Goal: Find specific page/section: Find specific page/section

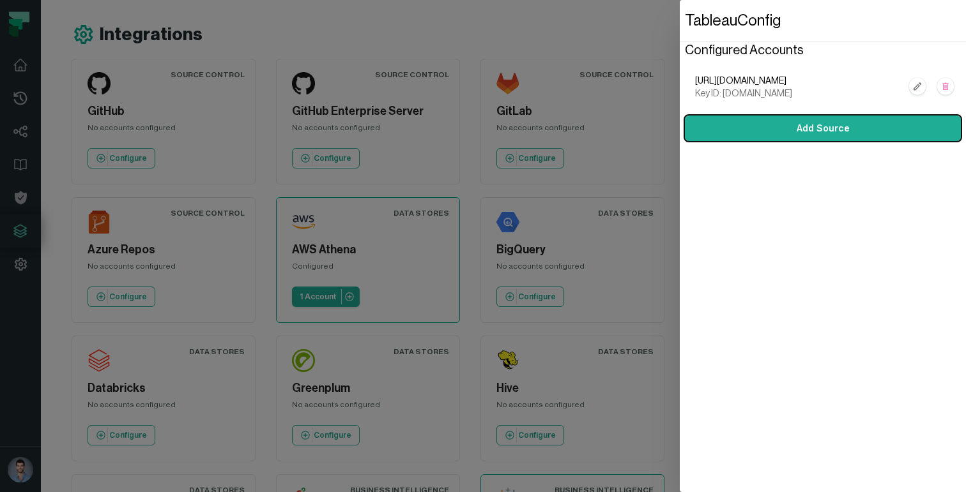
click at [680, 413] on dialog "Tableau Config Configured Accounts [URL][DOMAIN_NAME] Key ID: [DOMAIN_NAME] Add…" at bounding box center [823, 246] width 286 height 492
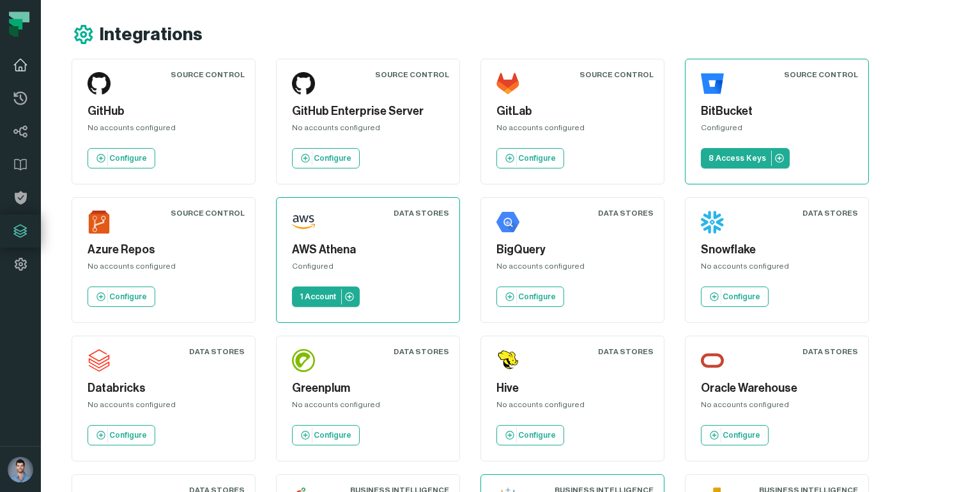
click at [15, 57] on icon at bounding box center [20, 64] width 15 height 15
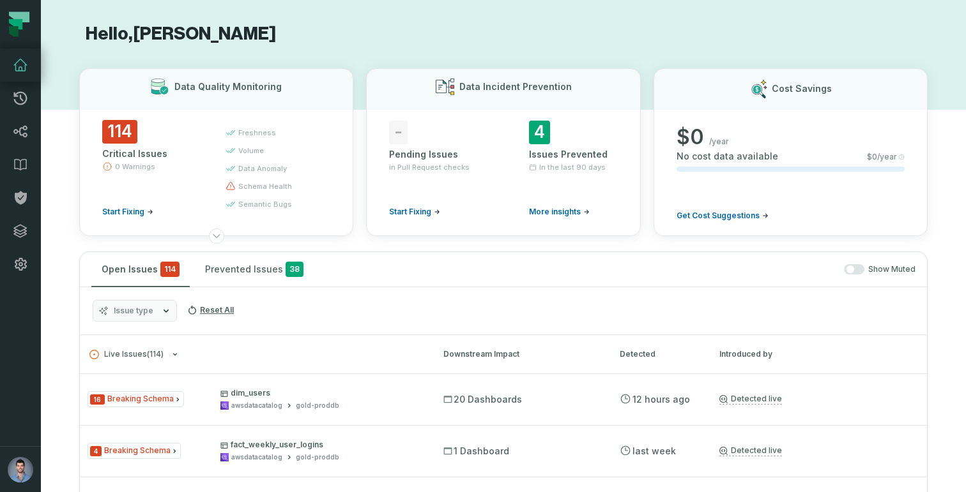
click at [27, 68] on icon at bounding box center [20, 64] width 15 height 15
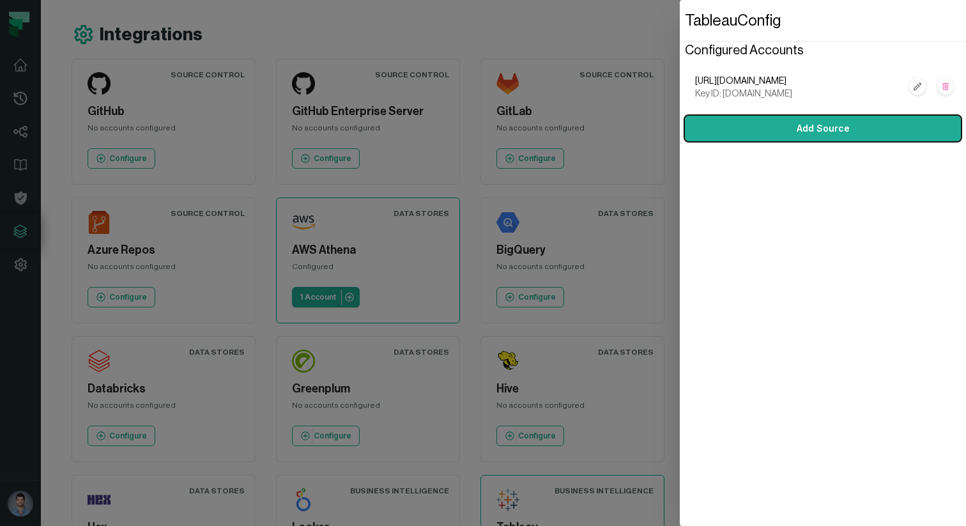
click at [680, 65] on dialog "Tableau Config Configured Accounts [URL][DOMAIN_NAME] Key ID: [DOMAIN_NAME] Add…" at bounding box center [823, 263] width 286 height 526
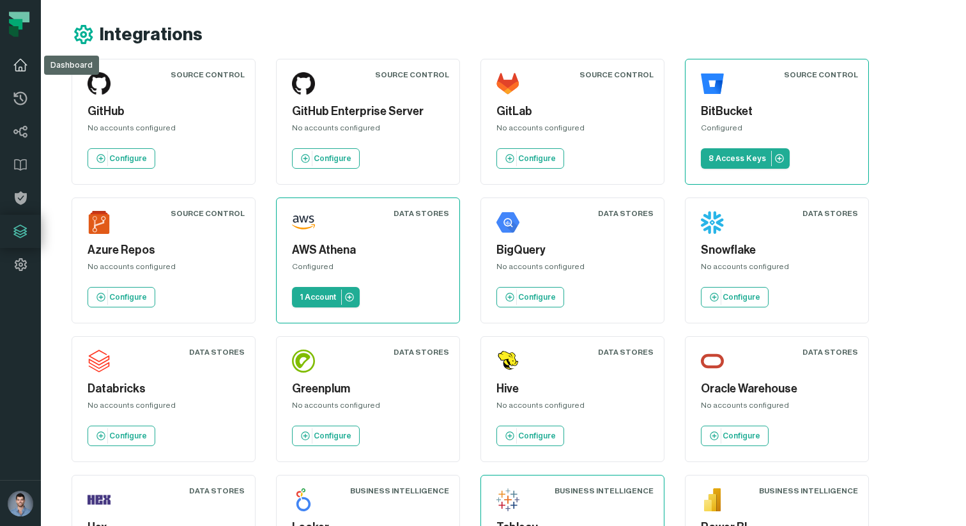
click at [19, 65] on icon at bounding box center [20, 64] width 15 height 15
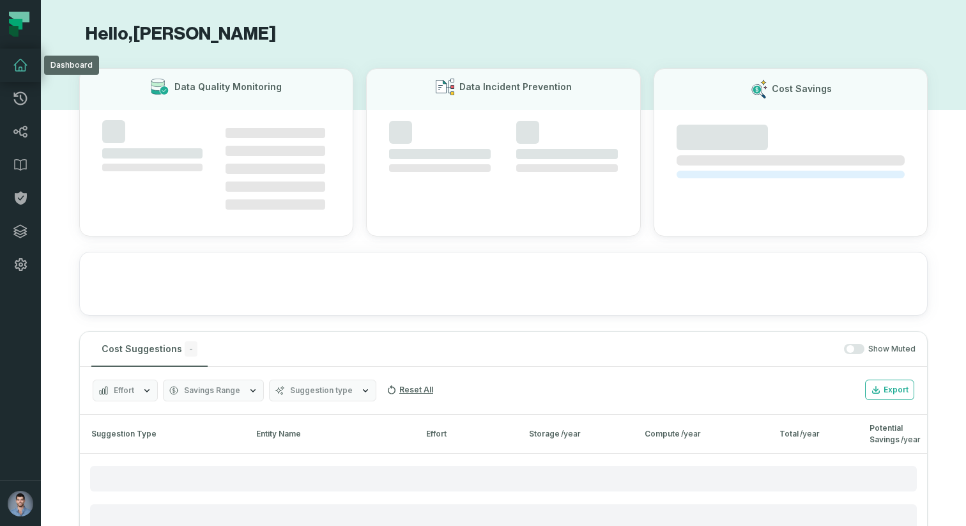
click at [19, 61] on icon at bounding box center [20, 64] width 15 height 15
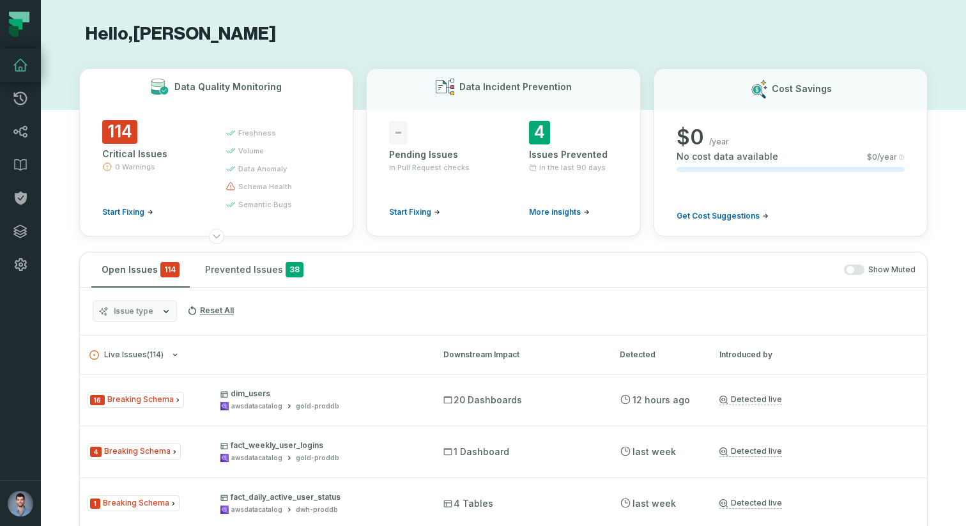
click at [144, 210] on span "Start Fixing" at bounding box center [123, 212] width 42 height 10
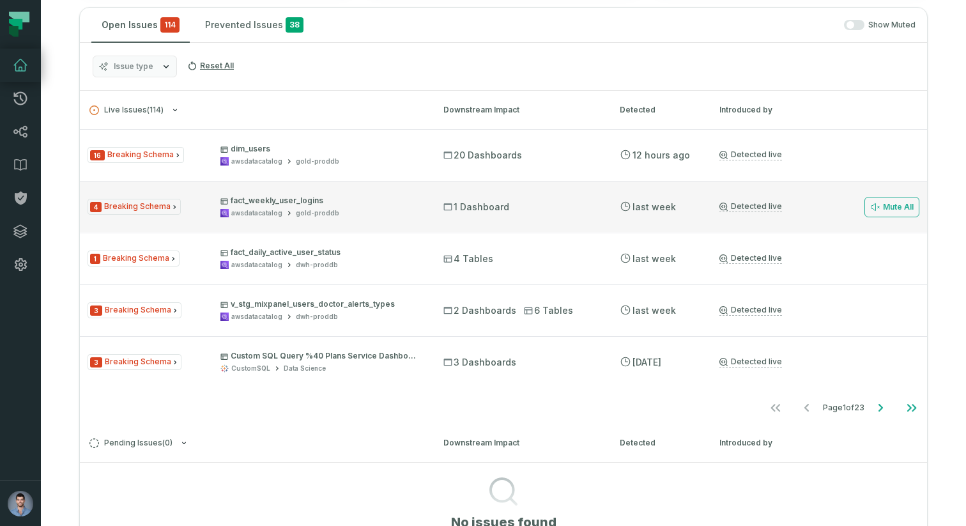
scroll to position [243, 0]
click at [341, 183] on div "4 Breaking Schema fact_weekly_user_logins awsdatacatalog gold-proddb 1 Dashboar…" at bounding box center [503, 208] width 847 height 51
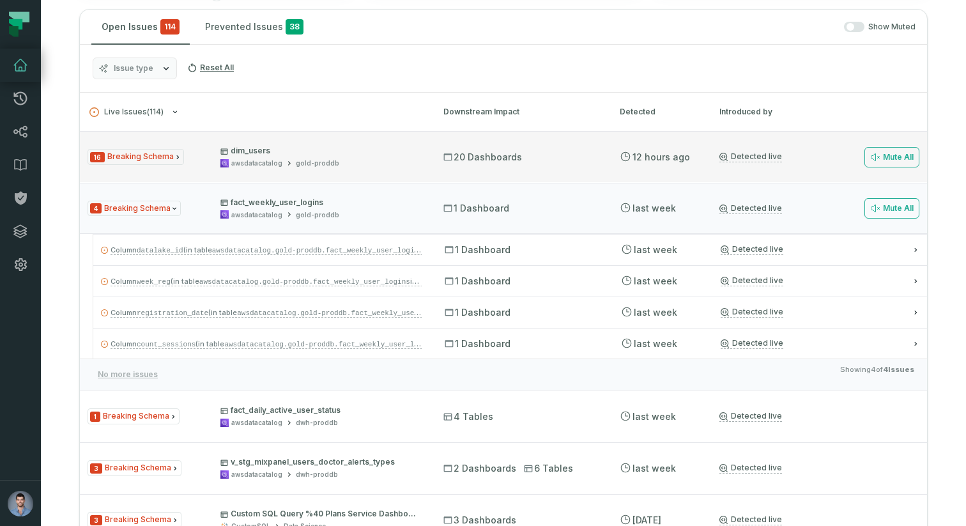
click at [322, 168] on div "16 Breaking Schema dim_users awsdatacatalog gold-proddb 20 Dashboards 8/25/2025…" at bounding box center [503, 156] width 847 height 51
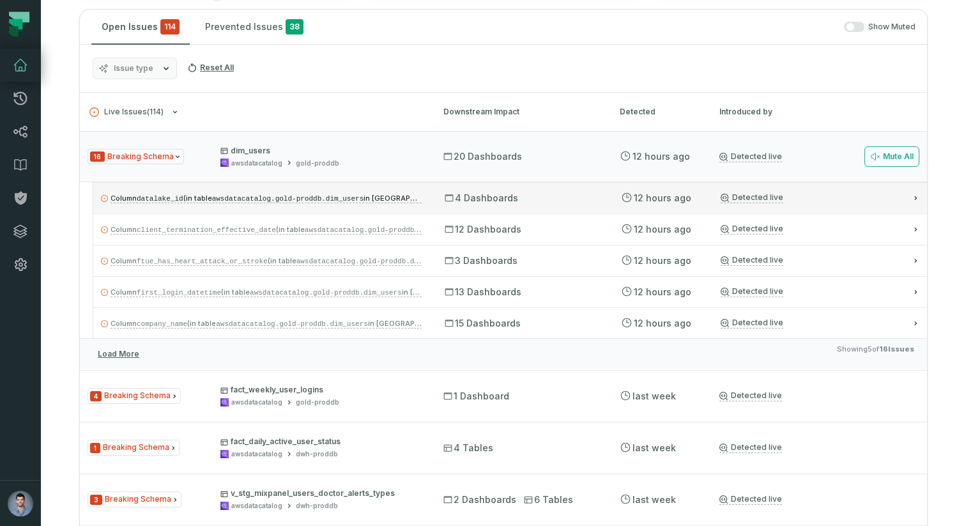
click at [478, 194] on span "4 Dashboards" at bounding box center [481, 198] width 73 height 13
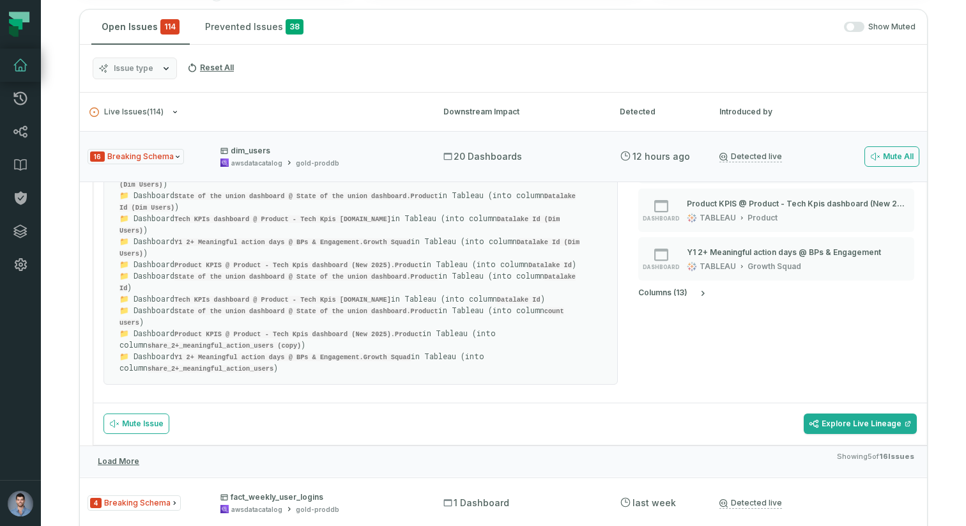
scroll to position [0, 0]
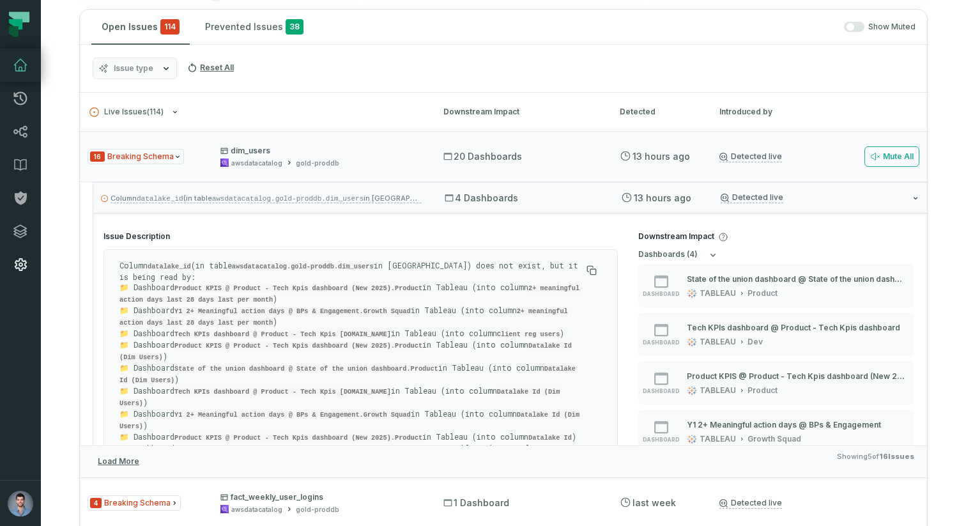
click at [22, 263] on icon at bounding box center [20, 264] width 15 height 15
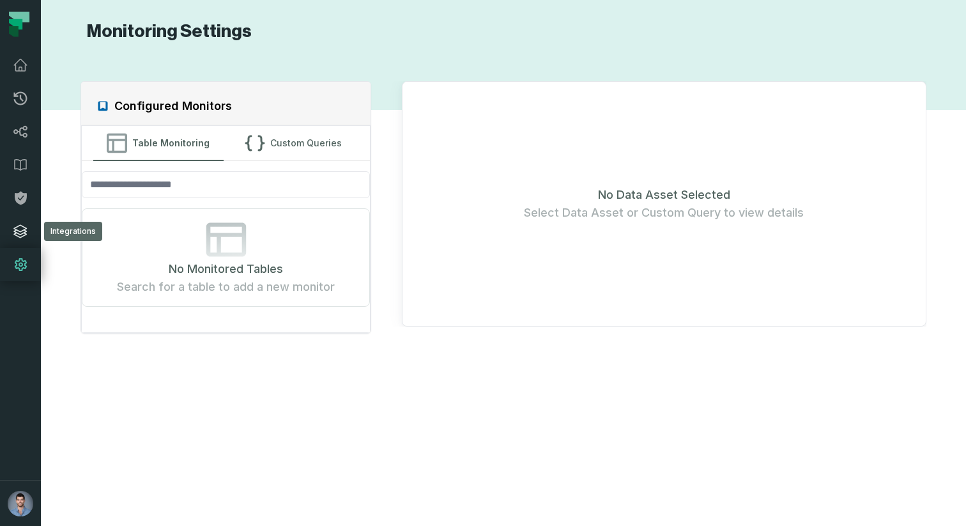
click at [27, 231] on icon at bounding box center [20, 231] width 15 height 15
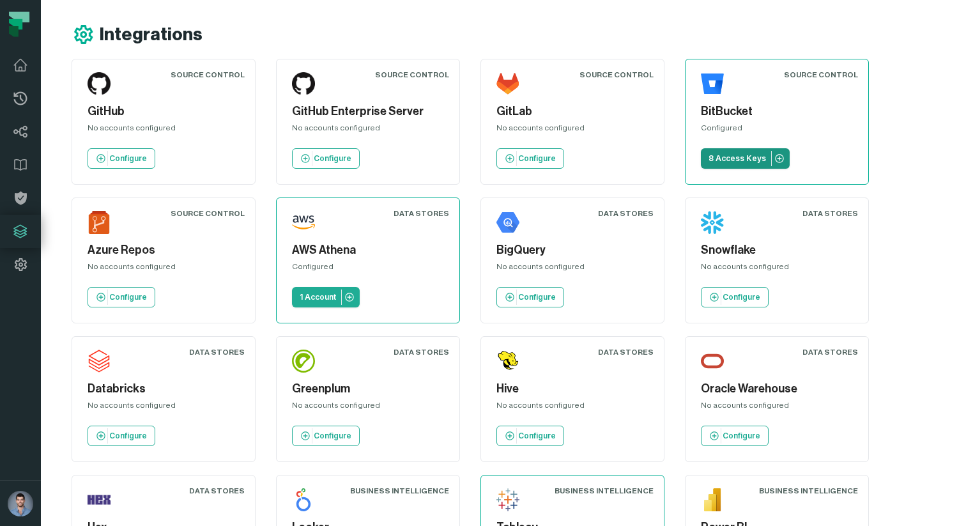
click at [731, 166] on link "8 Access Keys" at bounding box center [745, 158] width 89 height 20
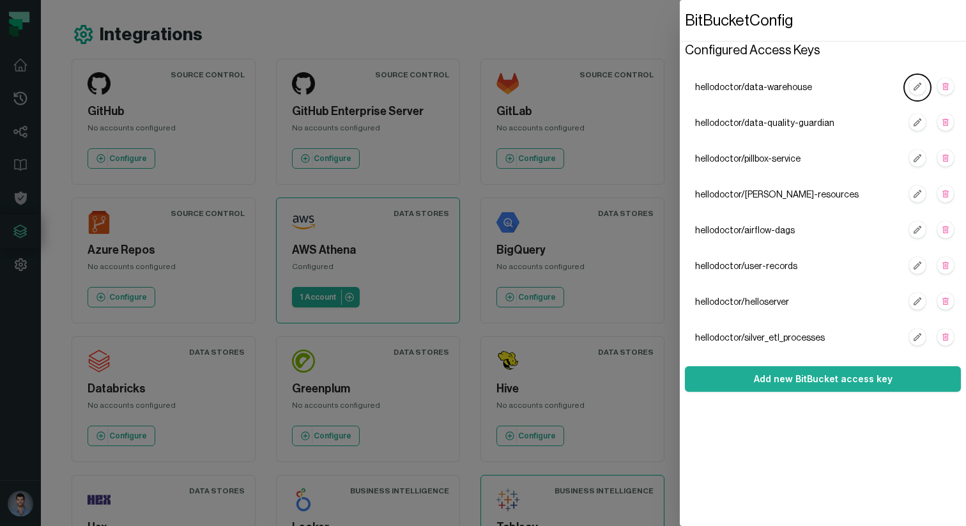
click at [754, 197] on span "hellodoctor/kafka-resources" at bounding box center [798, 194] width 207 height 13
click at [738, 197] on span "hellodoctor/kafka-resources" at bounding box center [798, 194] width 207 height 13
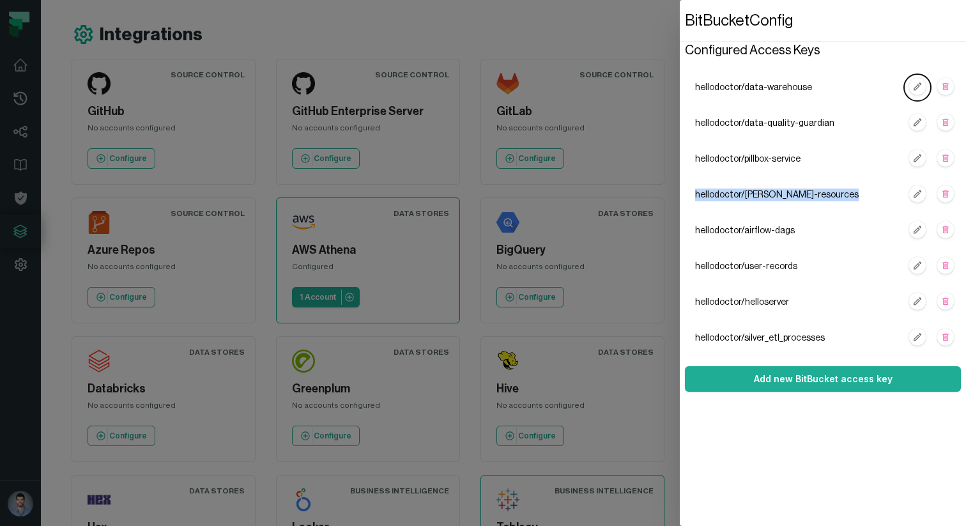
click at [738, 197] on span "hellodoctor/kafka-resources" at bounding box center [798, 194] width 207 height 13
click at [747, 194] on span "hellodoctor/kafka-resources" at bounding box center [798, 194] width 207 height 13
click at [744, 194] on span "hellodoctor/kafka-resources" at bounding box center [798, 194] width 207 height 13
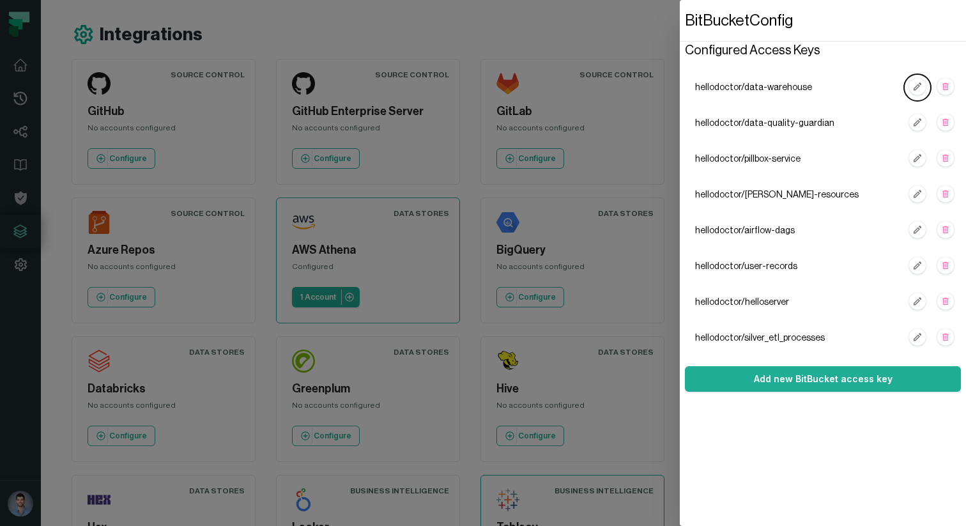
click at [749, 201] on li "hellodoctor/kafka-resources" at bounding box center [826, 195] width 263 height 26
click at [750, 198] on span "hellodoctor/kafka-resources" at bounding box center [798, 194] width 207 height 13
click at [745, 198] on span "hellodoctor/kafka-resources" at bounding box center [798, 194] width 207 height 13
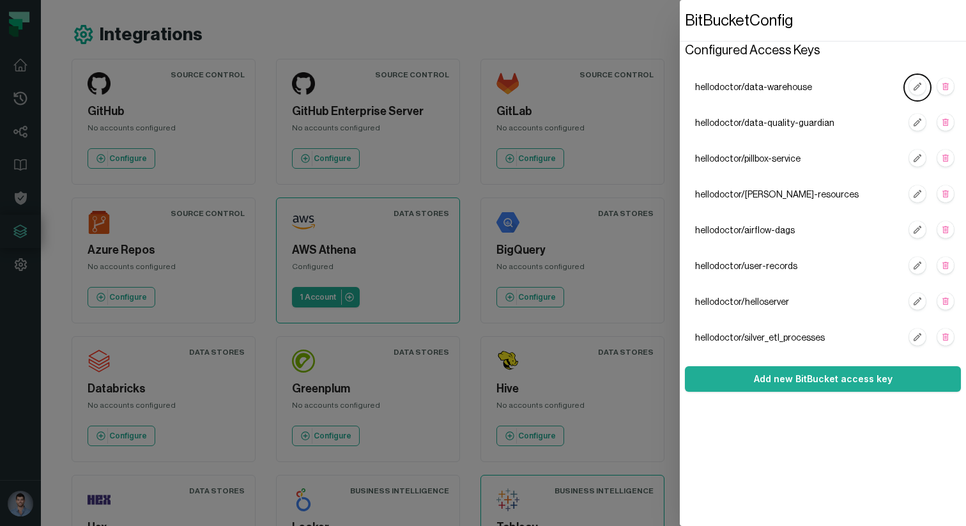
click at [680, 66] on dialog "BitBucket Config Configured Access Keys hellodoctor/data-warehouse hellodoctor/…" at bounding box center [823, 263] width 286 height 526
